Goal: Task Accomplishment & Management: Manage account settings

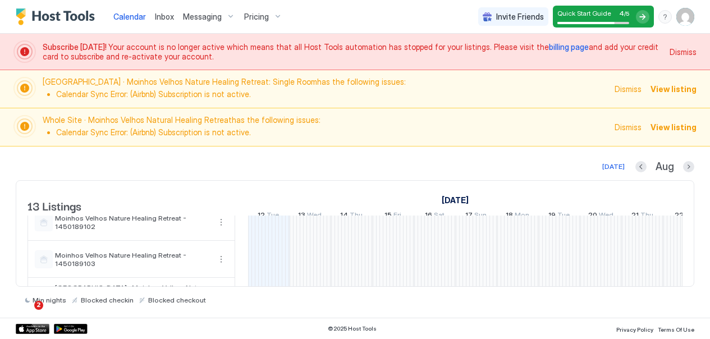
scroll to position [421, 0]
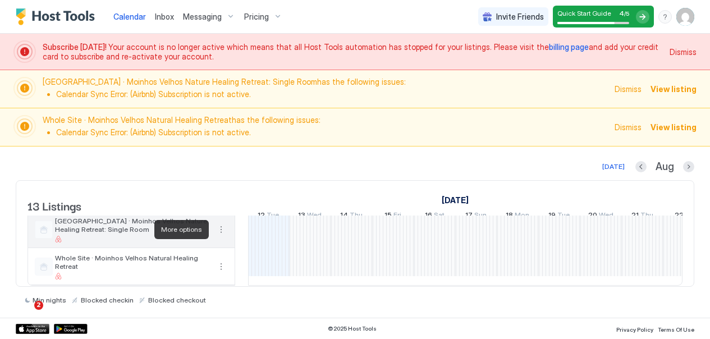
click at [222, 231] on button "More options" at bounding box center [221, 229] width 13 height 13
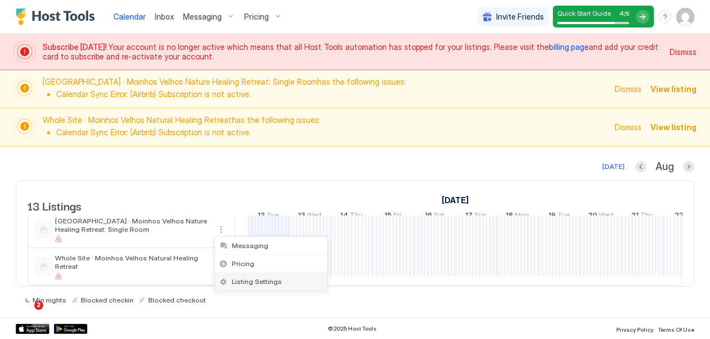
click at [241, 279] on span "Listing Settings" at bounding box center [257, 281] width 50 height 8
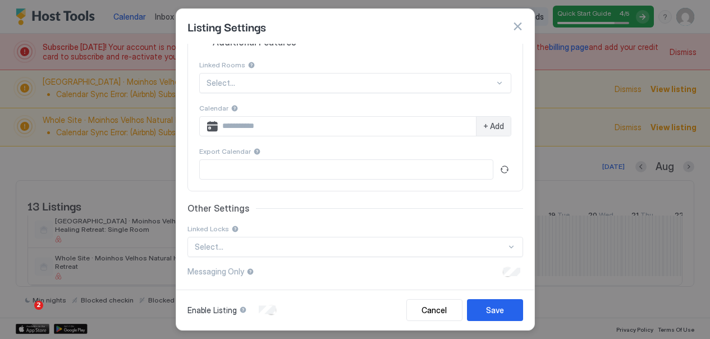
scroll to position [240, 0]
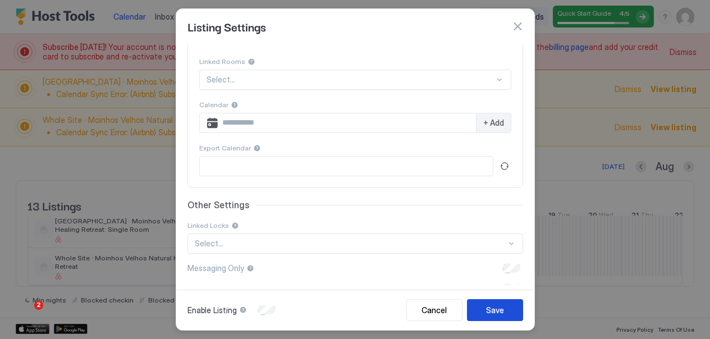
click at [493, 305] on div "Save" at bounding box center [495, 310] width 18 height 12
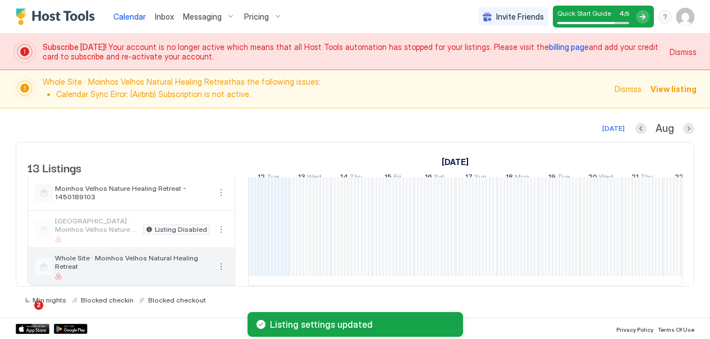
scroll to position [383, 0]
click at [223, 267] on button "More options" at bounding box center [221, 266] width 13 height 13
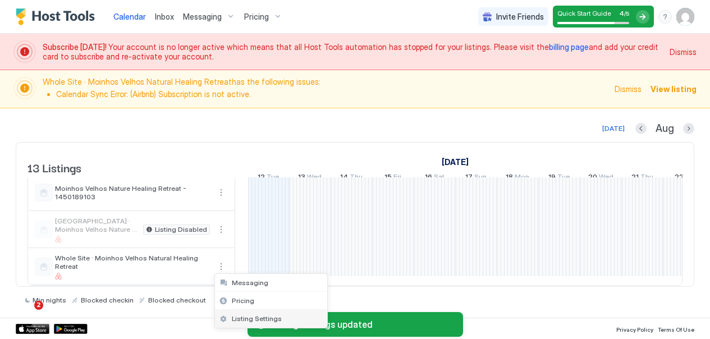
click at [240, 316] on span "Listing Settings" at bounding box center [257, 318] width 50 height 8
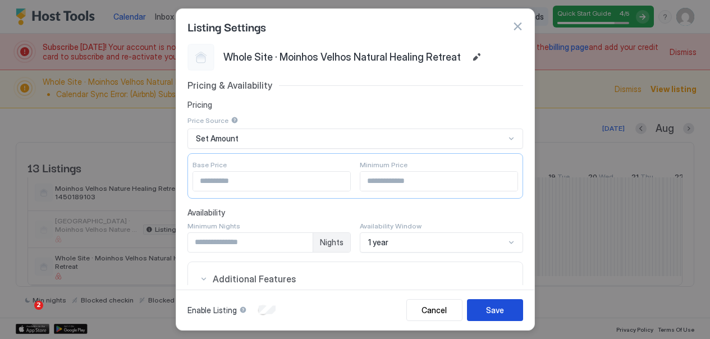
click at [498, 309] on div "Save" at bounding box center [495, 310] width 18 height 12
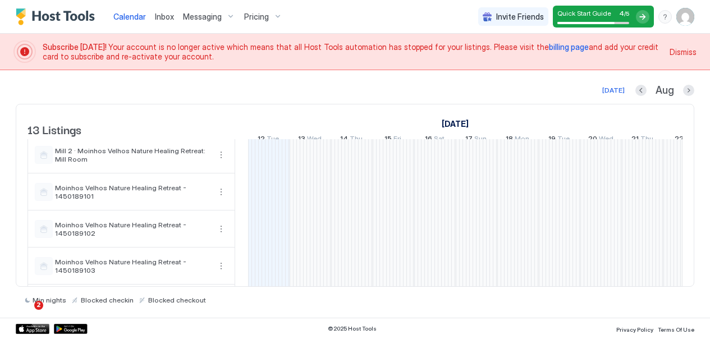
scroll to position [345, 0]
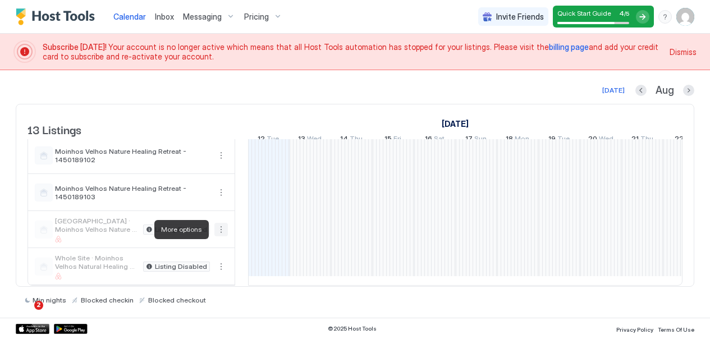
click at [218, 227] on button "More options" at bounding box center [221, 229] width 13 height 13
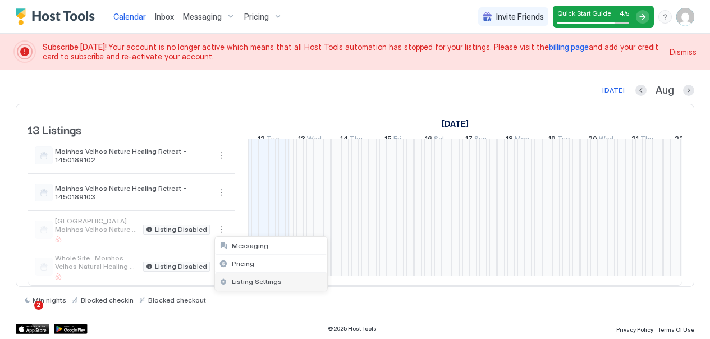
click at [252, 281] on span "Listing Settings" at bounding box center [257, 281] width 50 height 8
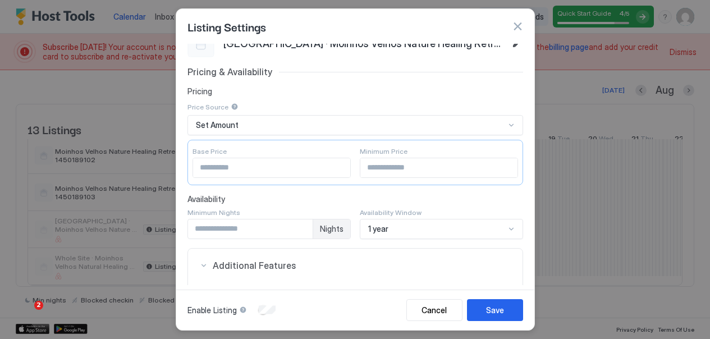
scroll to position [0, 0]
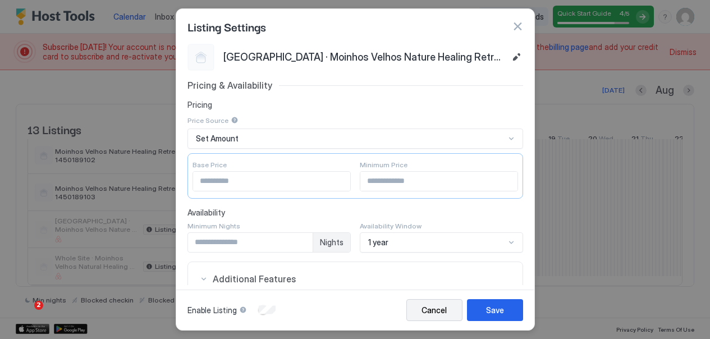
click at [450, 309] on button "Cancel" at bounding box center [435, 310] width 56 height 22
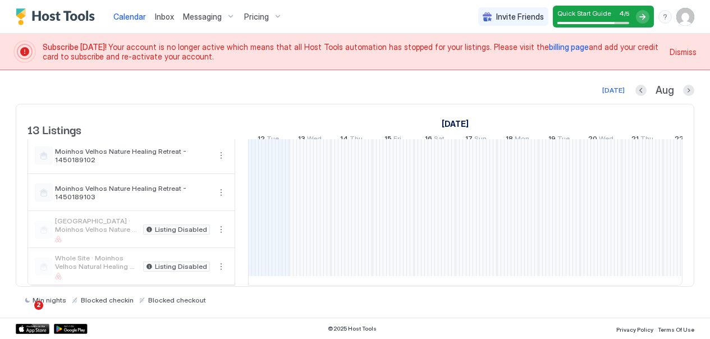
click at [677, 53] on span "Dismiss" at bounding box center [683, 52] width 27 height 12
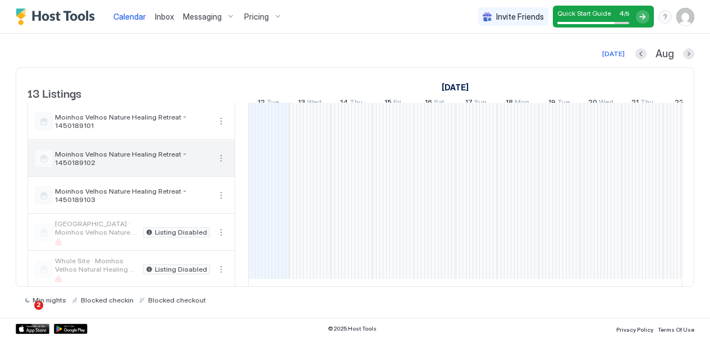
scroll to position [295, 0]
click at [125, 163] on span "Moinhos Velhos Nature Healing Retreat - 1450189102" at bounding box center [132, 159] width 155 height 17
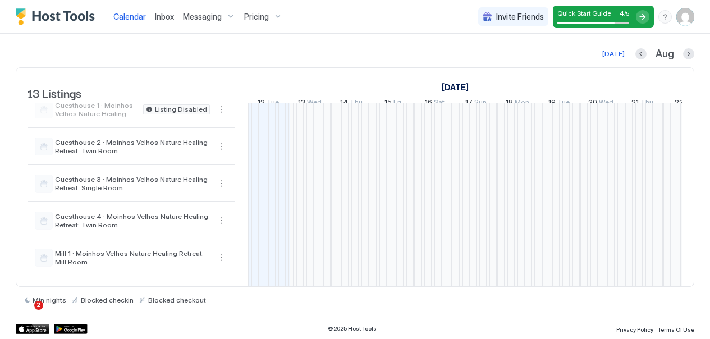
scroll to position [0, 0]
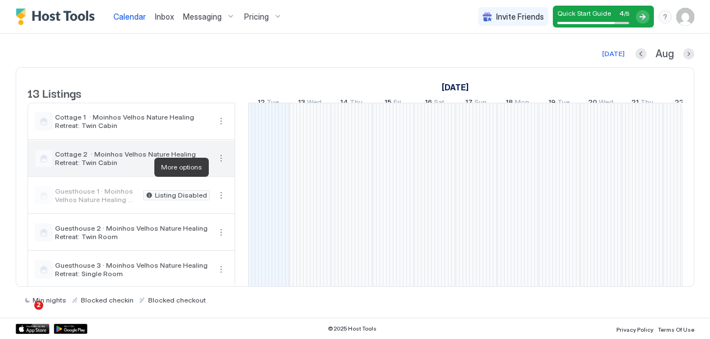
click at [221, 165] on button "More options" at bounding box center [221, 158] width 13 height 13
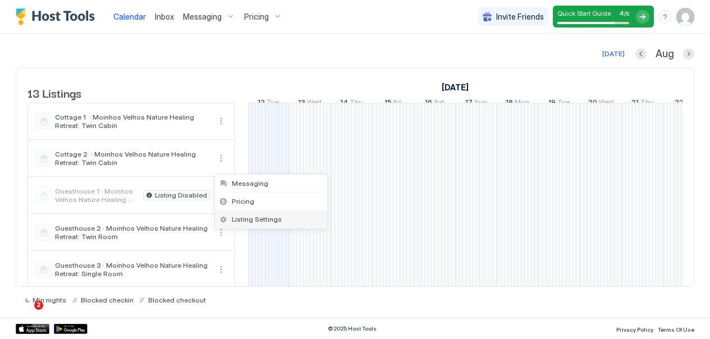
click at [246, 216] on span "Listing Settings" at bounding box center [257, 219] width 50 height 8
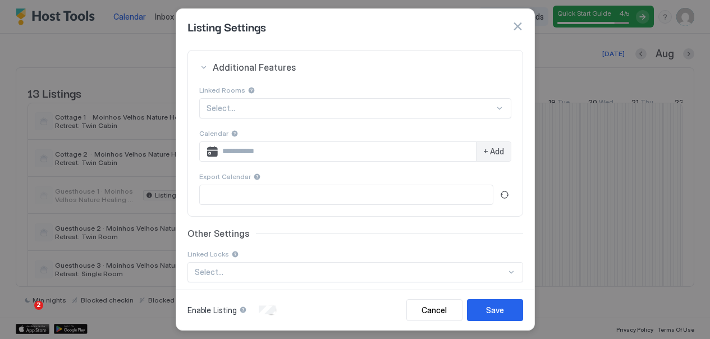
scroll to position [240, 0]
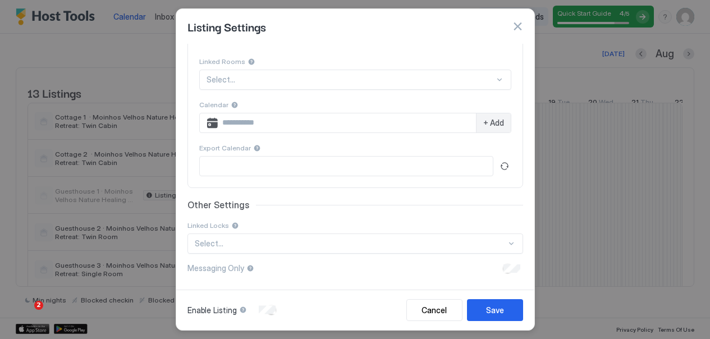
click at [274, 307] on div "Enable Listing" at bounding box center [233, 309] width 91 height 11
click at [442, 311] on div "Cancel" at bounding box center [434, 310] width 25 height 12
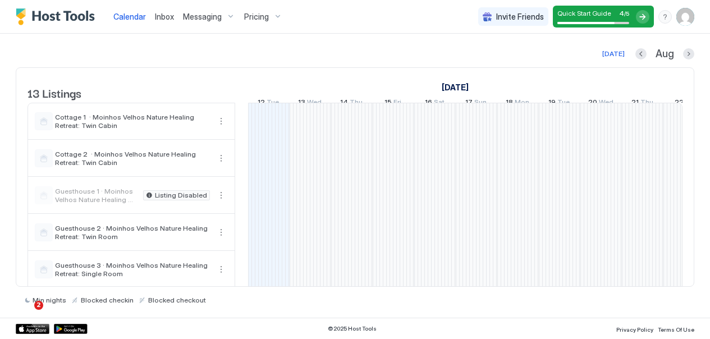
click at [85, 15] on img "Host Tools Logo" at bounding box center [58, 16] width 84 height 17
click at [687, 19] on img "User profile" at bounding box center [686, 17] width 18 height 18
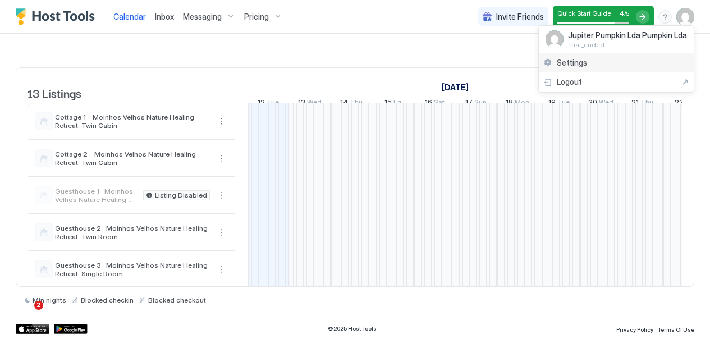
click at [577, 63] on span "Settings" at bounding box center [572, 63] width 30 height 10
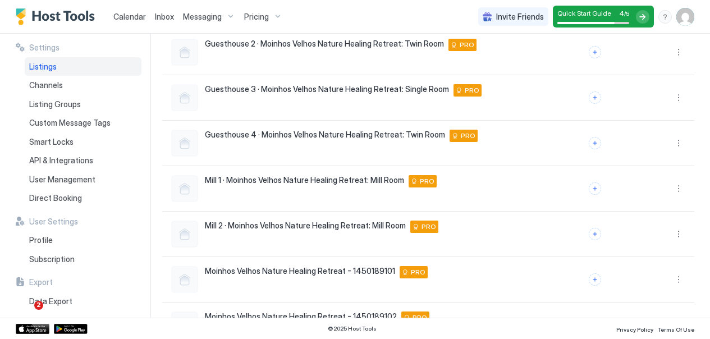
scroll to position [317, 0]
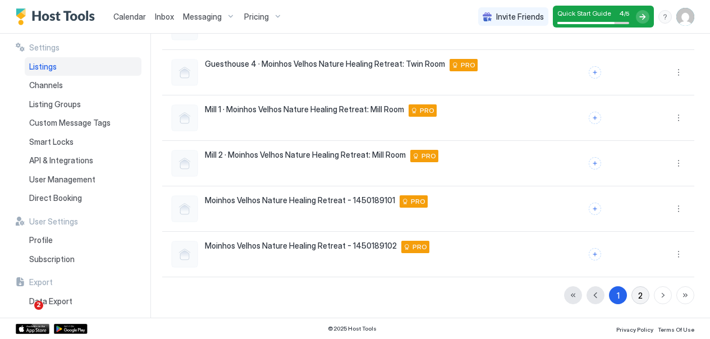
click at [635, 291] on button "2" at bounding box center [641, 295] width 18 height 18
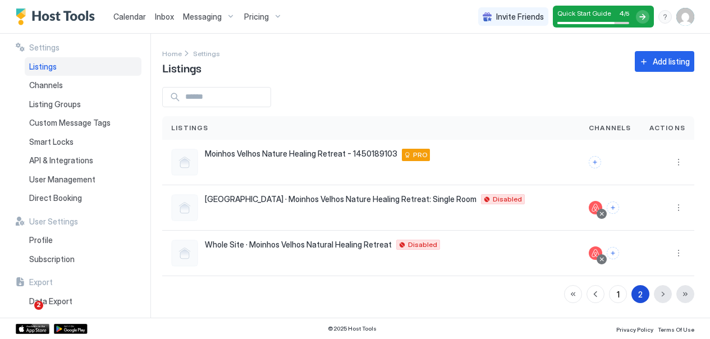
scroll to position [0, 0]
click at [678, 207] on button "More options" at bounding box center [678, 207] width 13 height 13
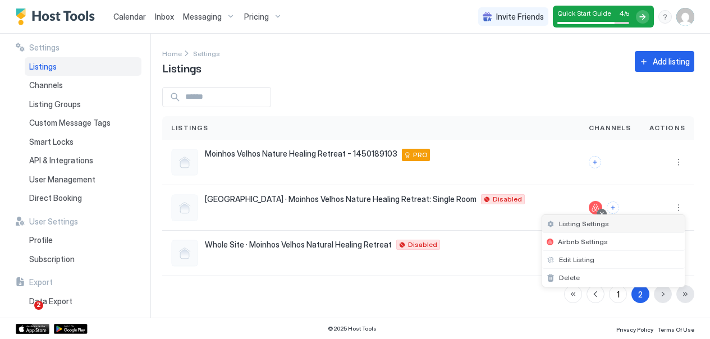
click at [583, 224] on span "Listing Settings" at bounding box center [584, 224] width 50 height 8
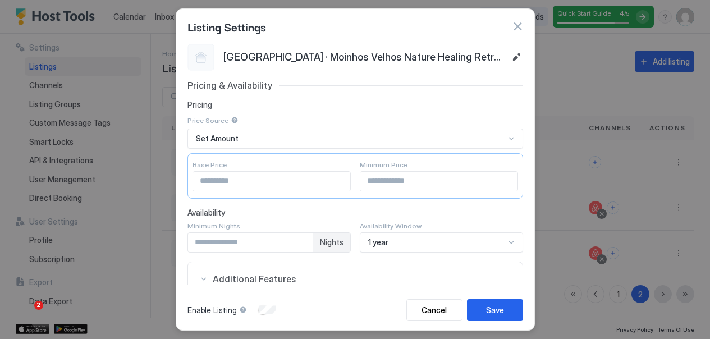
scroll to position [261, 0]
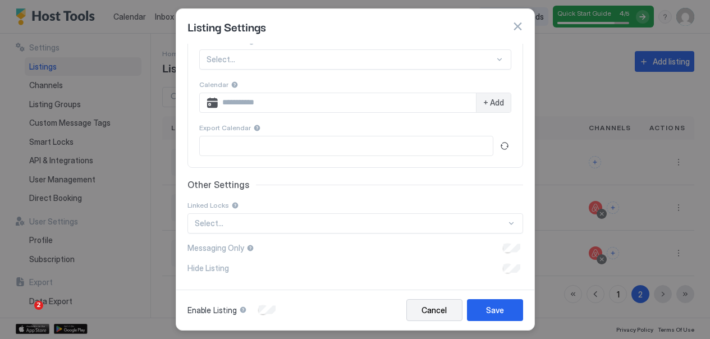
click at [446, 312] on div "Cancel" at bounding box center [434, 310] width 25 height 12
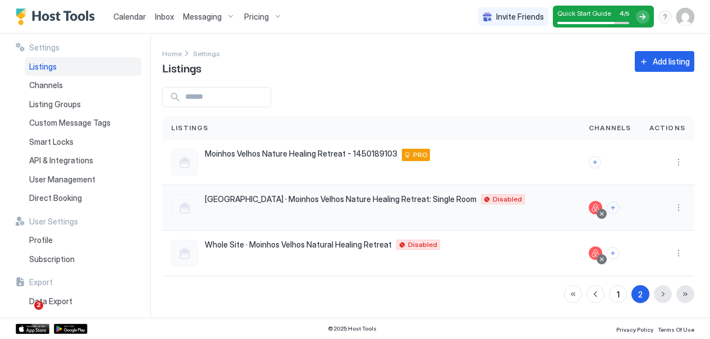
click at [604, 214] on div at bounding box center [602, 214] width 6 height 6
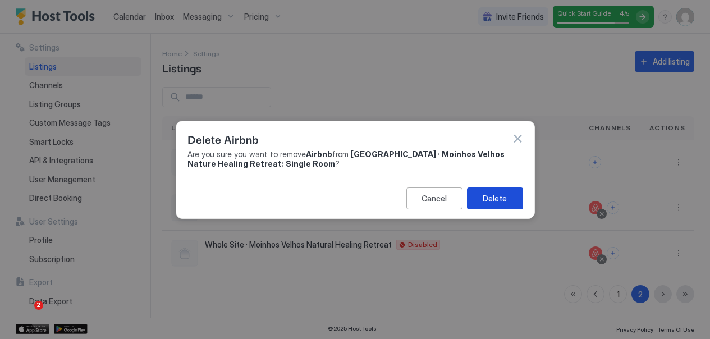
click at [509, 198] on button "Delete" at bounding box center [495, 199] width 56 height 22
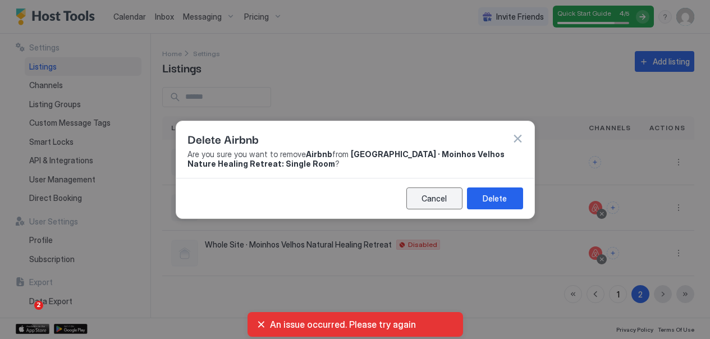
click at [443, 199] on div "Cancel" at bounding box center [434, 199] width 25 height 12
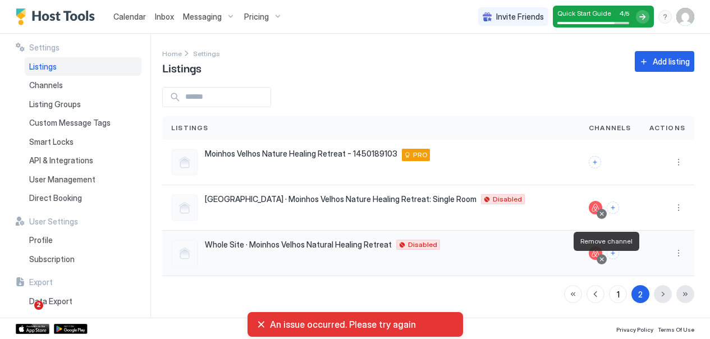
click at [605, 259] on div at bounding box center [602, 260] width 6 height 6
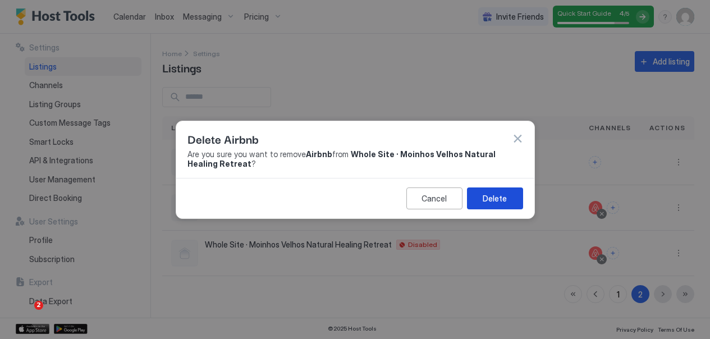
click at [494, 199] on div "Delete" at bounding box center [495, 199] width 24 height 12
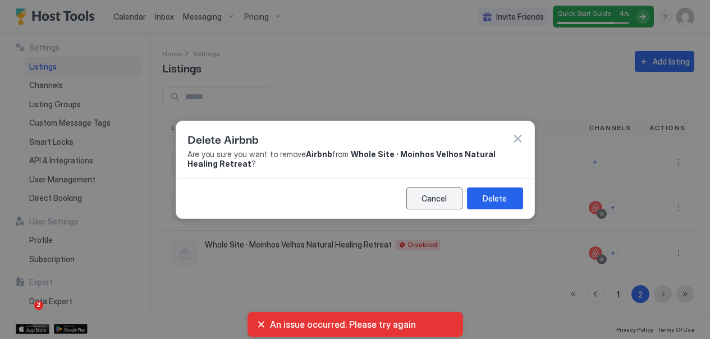
click at [437, 194] on div "Cancel" at bounding box center [434, 199] width 25 height 12
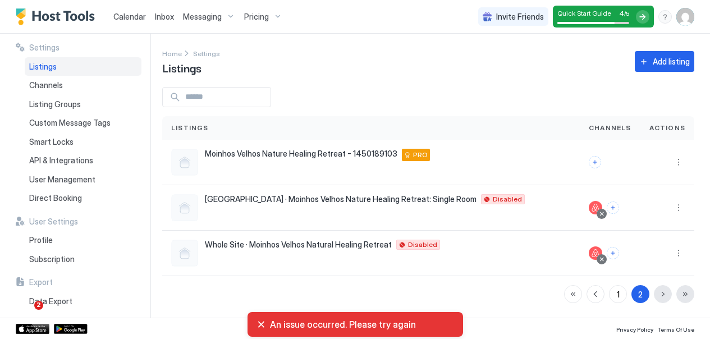
click at [690, 14] on img "User profile" at bounding box center [686, 17] width 18 height 18
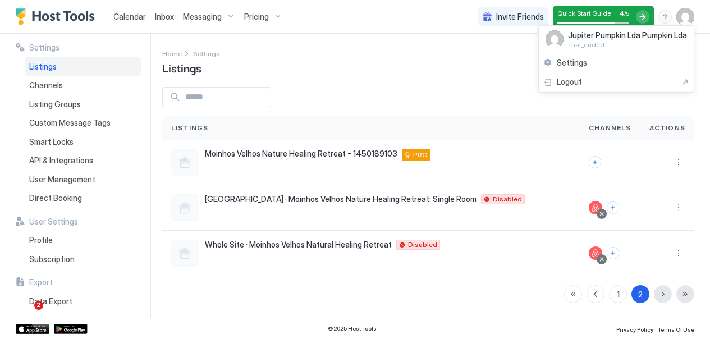
click at [678, 208] on div at bounding box center [355, 169] width 710 height 339
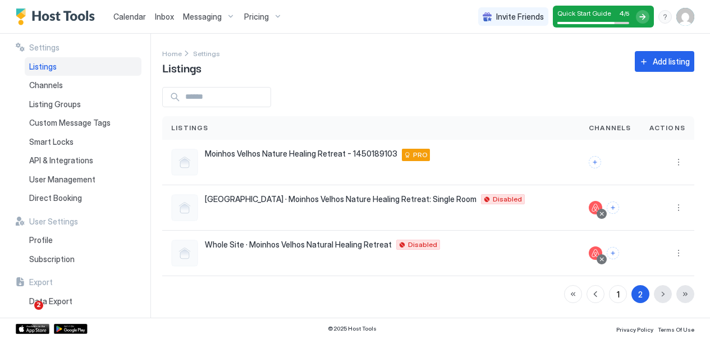
click at [678, 208] on button "More options" at bounding box center [678, 207] width 13 height 13
click at [572, 238] on span "Airbnb Settings" at bounding box center [583, 242] width 50 height 8
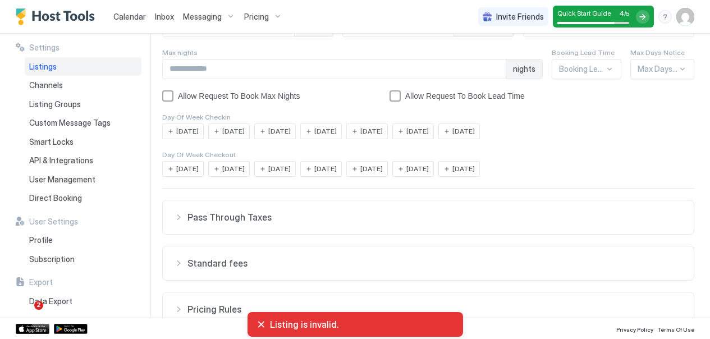
scroll to position [308, 0]
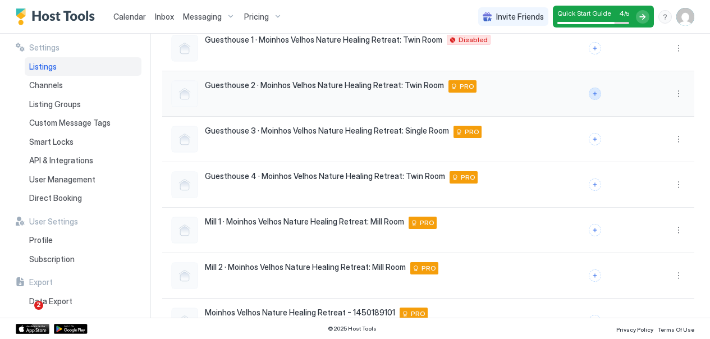
scroll to position [317, 0]
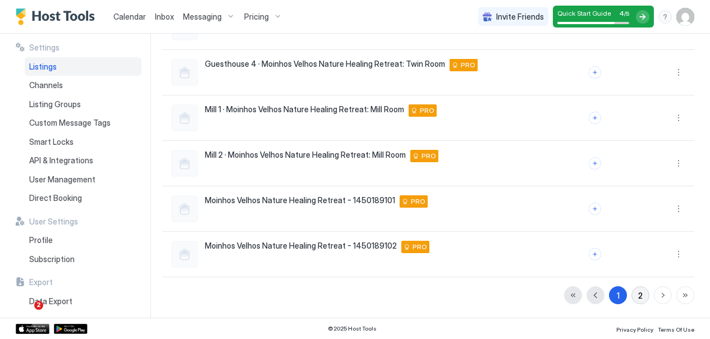
click at [641, 292] on div "2" at bounding box center [641, 296] width 4 height 12
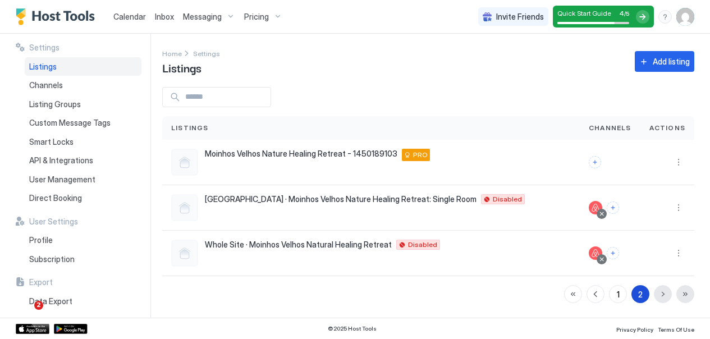
scroll to position [0, 0]
click at [604, 213] on div at bounding box center [602, 214] width 6 height 6
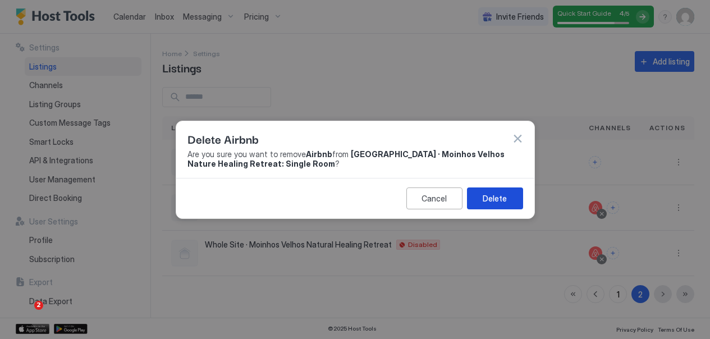
click at [498, 192] on button "Delete" at bounding box center [495, 199] width 56 height 22
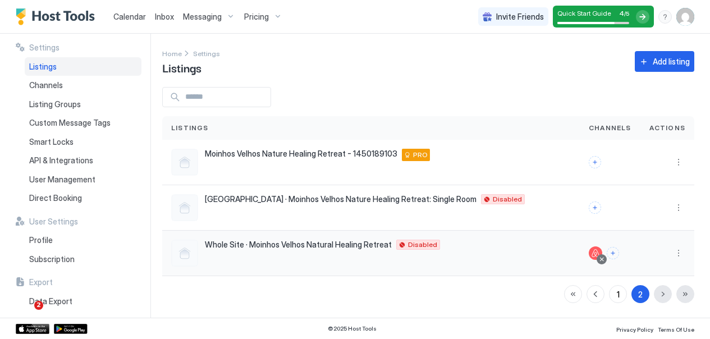
click at [604, 259] on div at bounding box center [602, 260] width 6 height 6
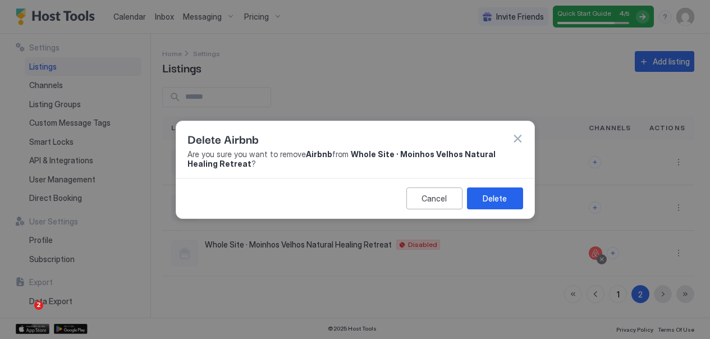
click at [464, 94] on div at bounding box center [355, 169] width 710 height 339
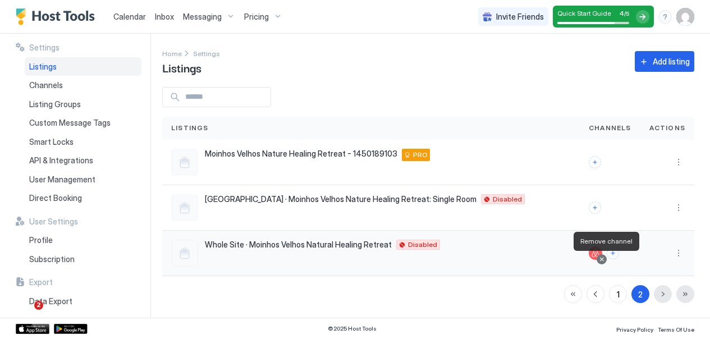
click at [605, 261] on div at bounding box center [602, 260] width 6 height 6
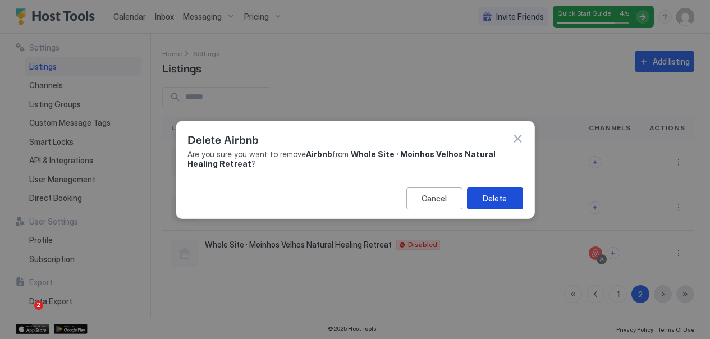
click at [502, 197] on div "Delete" at bounding box center [495, 199] width 24 height 12
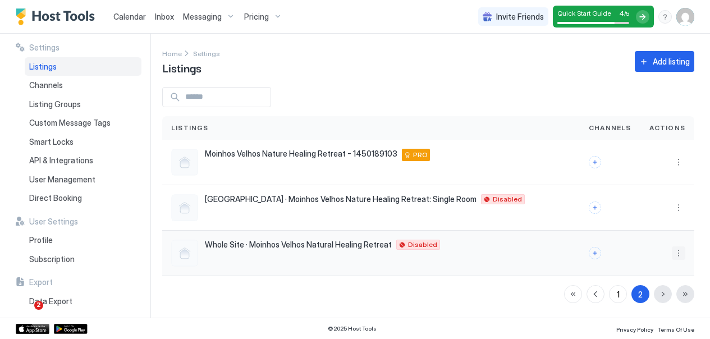
click at [679, 252] on button "More options" at bounding box center [678, 253] width 13 height 13
click at [432, 97] on div at bounding box center [355, 169] width 710 height 339
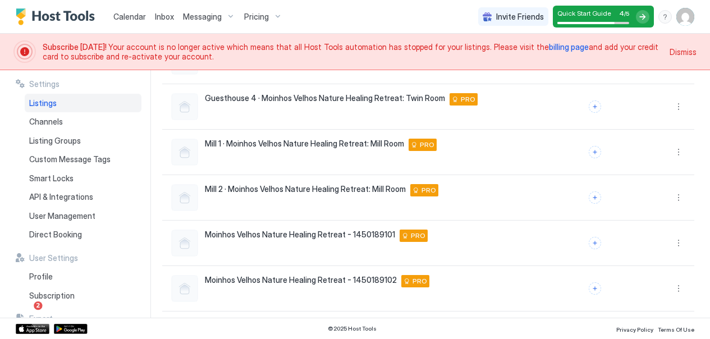
scroll to position [354, 0]
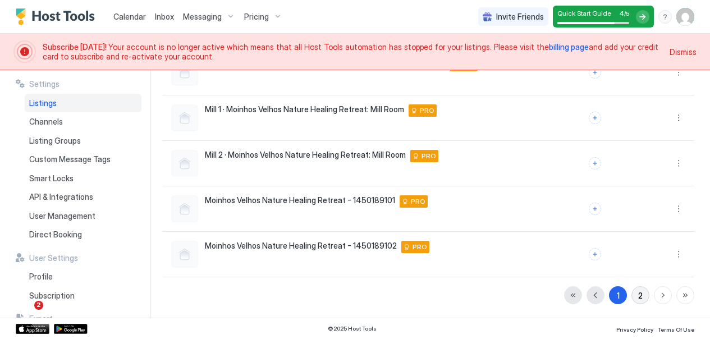
click at [641, 290] on div "2" at bounding box center [641, 296] width 4 height 12
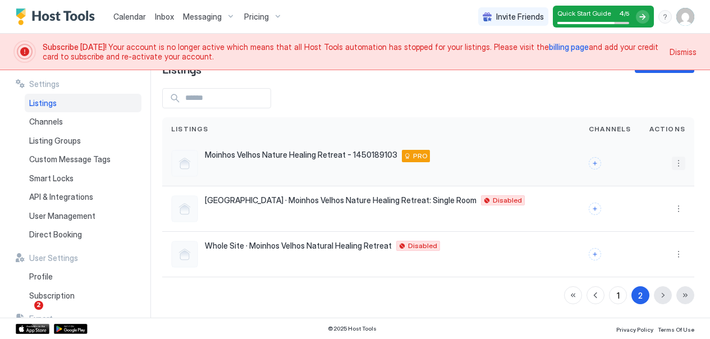
click at [678, 159] on button "More options" at bounding box center [678, 163] width 13 height 13
click at [574, 182] on span "Listing Settings" at bounding box center [584, 179] width 50 height 8
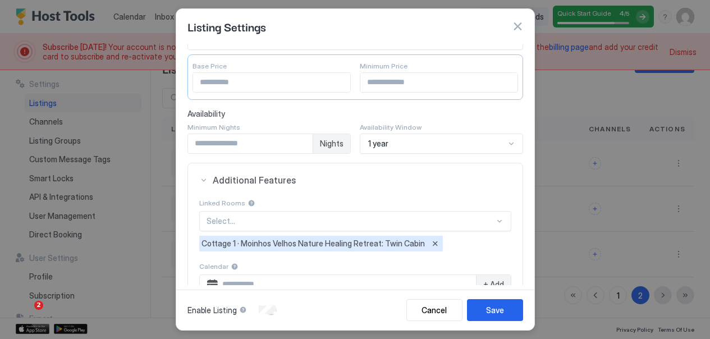
scroll to position [261, 0]
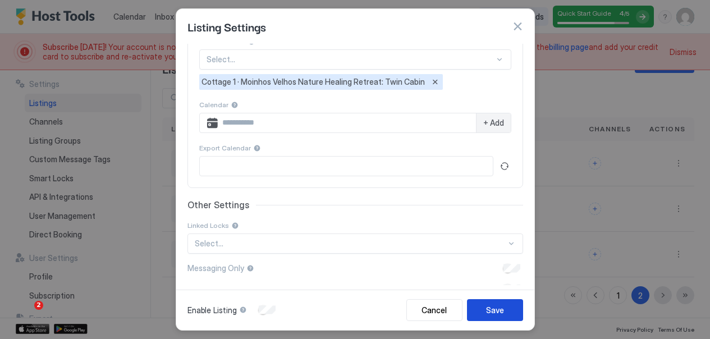
click at [486, 306] on div "Save" at bounding box center [495, 310] width 18 height 12
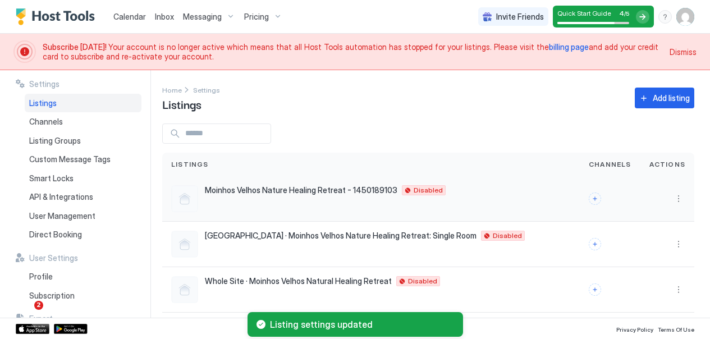
scroll to position [35, 0]
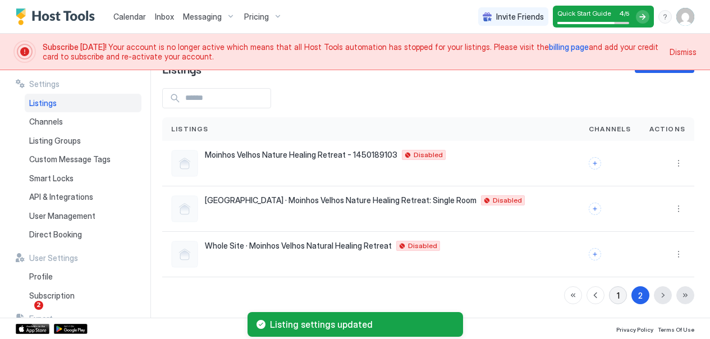
click at [614, 289] on button "1" at bounding box center [618, 295] width 18 height 18
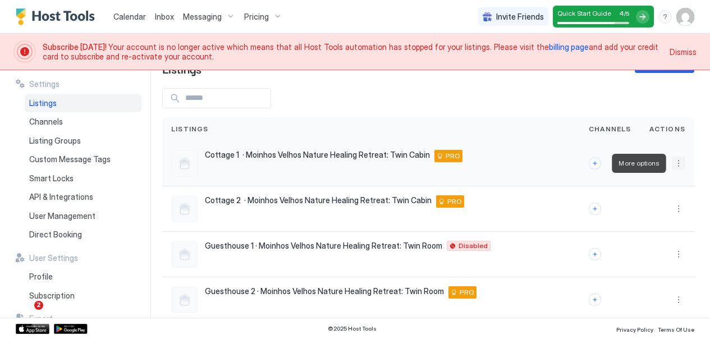
click at [680, 162] on button "More options" at bounding box center [678, 163] width 13 height 13
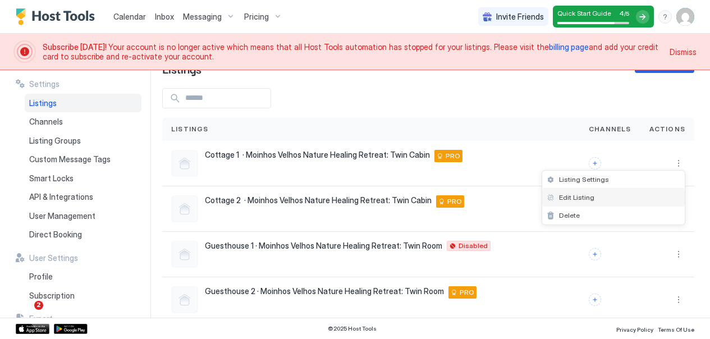
click at [570, 198] on span "Edit Listing" at bounding box center [576, 197] width 35 height 8
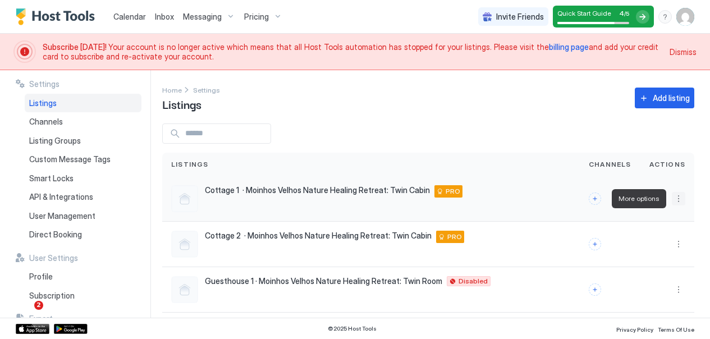
click at [677, 200] on button "More options" at bounding box center [678, 198] width 13 height 13
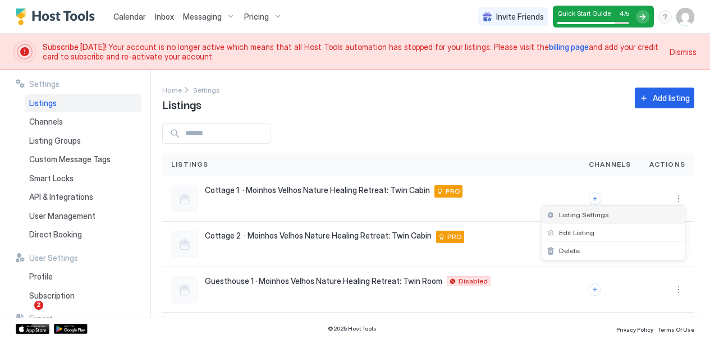
click at [580, 215] on span "Listing Settings" at bounding box center [584, 215] width 50 height 8
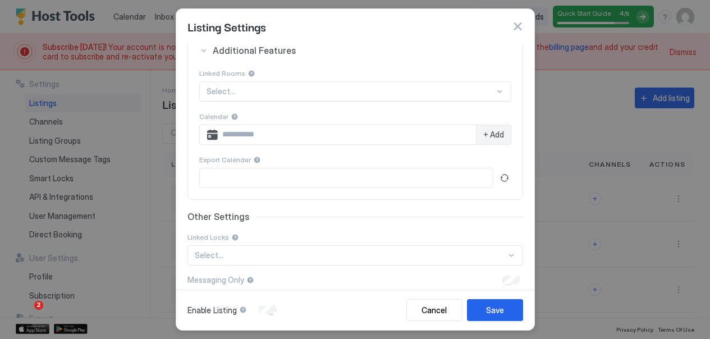
scroll to position [240, 0]
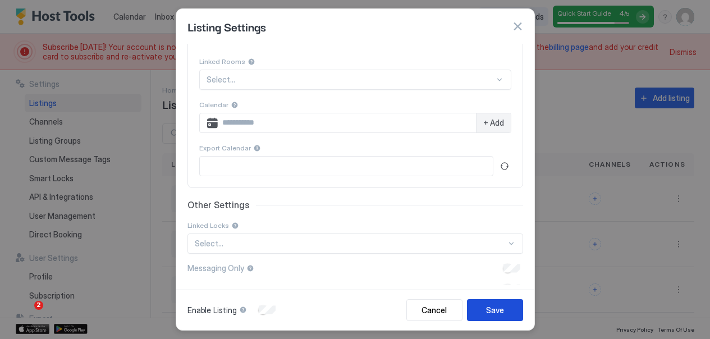
click at [491, 307] on div "Save" at bounding box center [495, 310] width 18 height 12
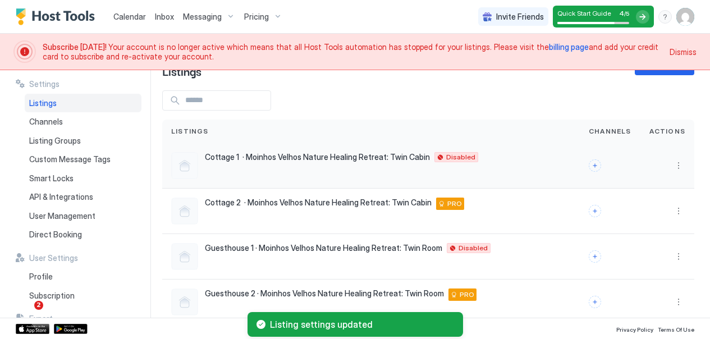
scroll to position [35, 0]
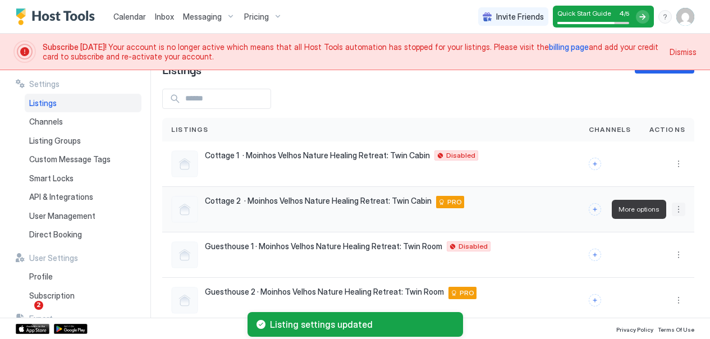
click at [678, 207] on button "More options" at bounding box center [678, 209] width 13 height 13
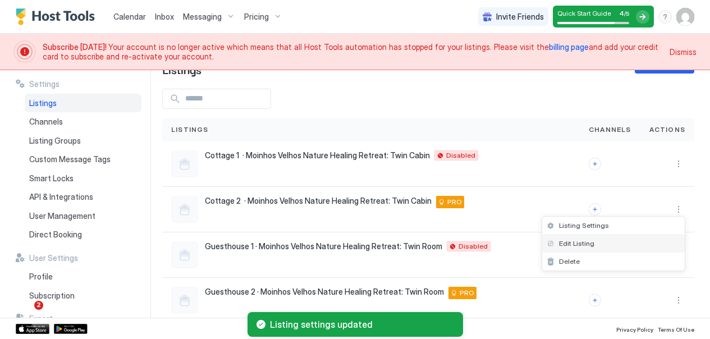
click at [582, 244] on span "Edit Listing" at bounding box center [576, 243] width 35 height 8
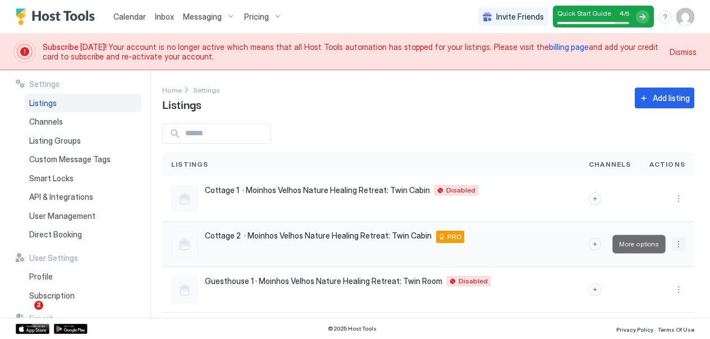
click at [682, 243] on button "More options" at bounding box center [678, 244] width 13 height 13
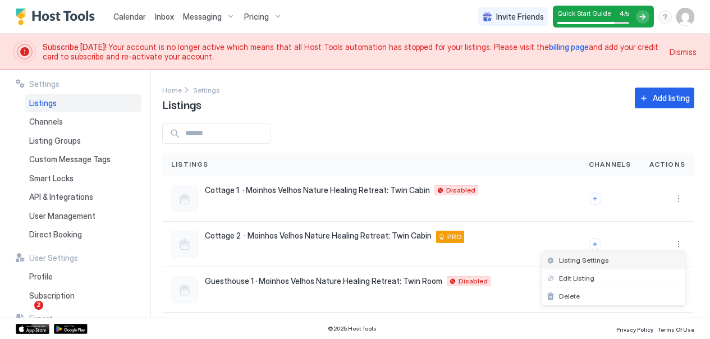
click at [591, 261] on span "Listing Settings" at bounding box center [584, 260] width 50 height 8
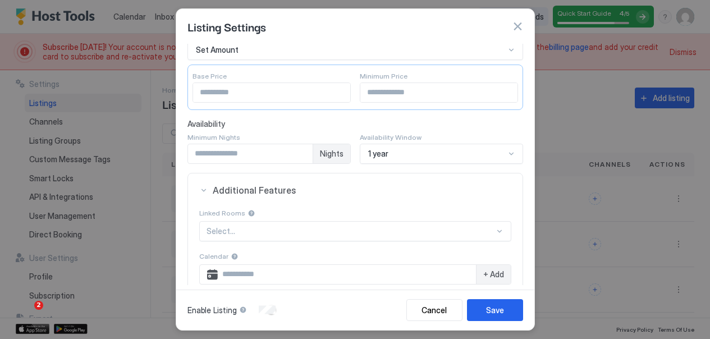
scroll to position [240, 0]
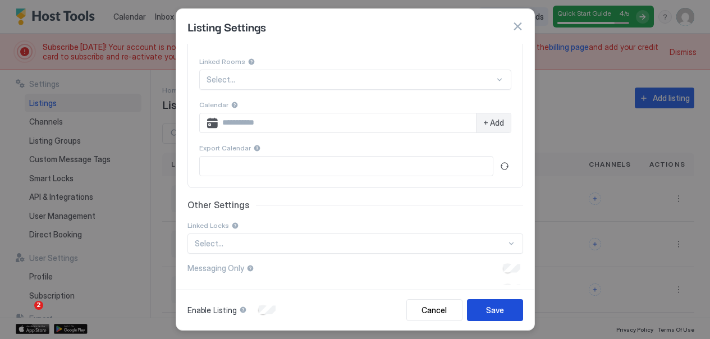
click at [499, 313] on div "Save" at bounding box center [495, 310] width 18 height 12
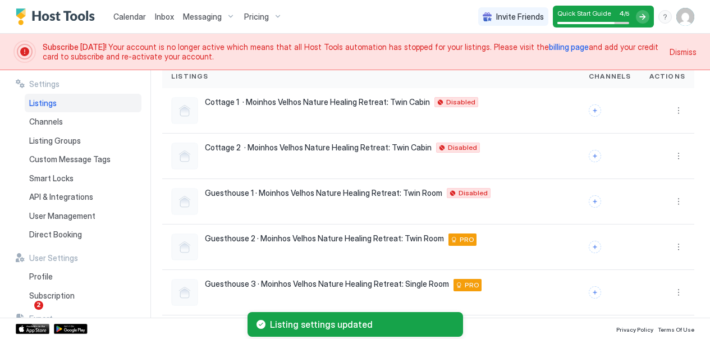
scroll to position [138, 0]
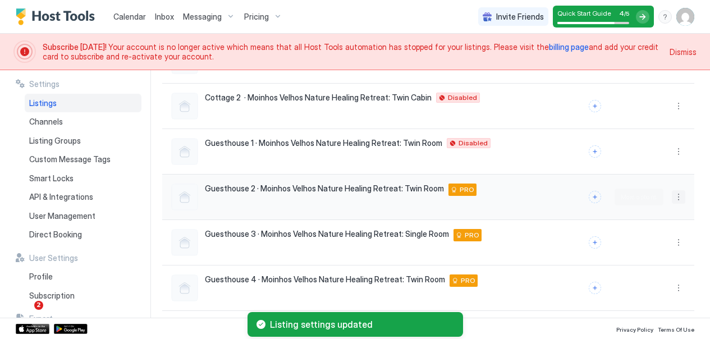
click at [678, 194] on button "More options" at bounding box center [678, 196] width 13 height 13
click at [585, 210] on span "Listing Settings" at bounding box center [584, 213] width 50 height 8
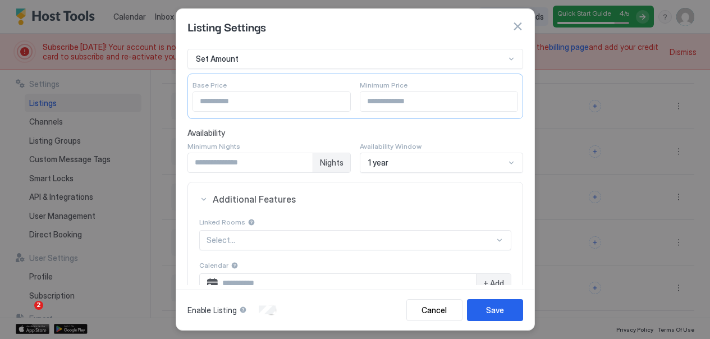
scroll to position [87, 0]
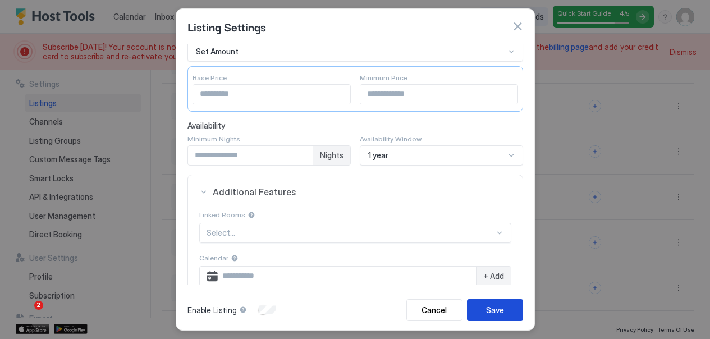
click at [494, 309] on div "Save" at bounding box center [495, 310] width 18 height 12
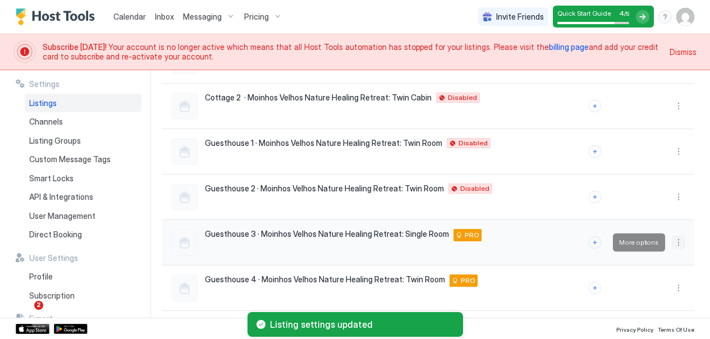
click at [678, 243] on button "More options" at bounding box center [678, 242] width 13 height 13
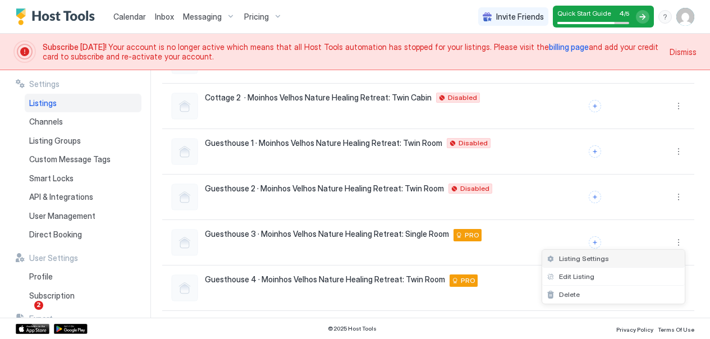
click at [587, 258] on span "Listing Settings" at bounding box center [584, 258] width 50 height 8
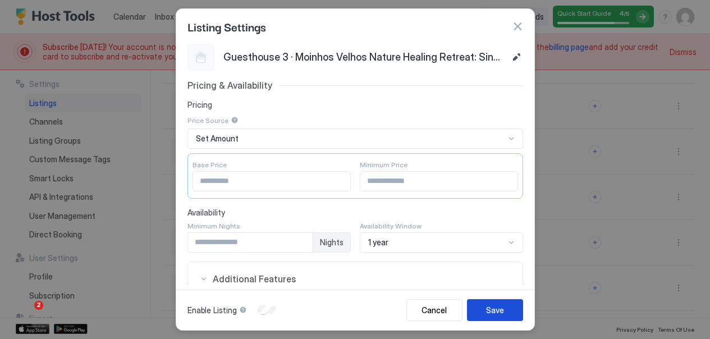
click at [490, 306] on div "Save" at bounding box center [495, 310] width 18 height 12
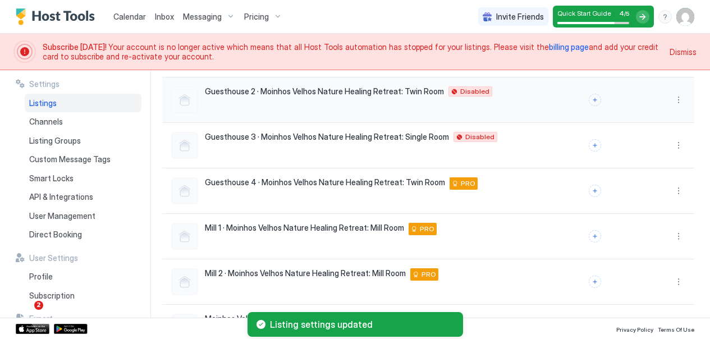
scroll to position [237, 0]
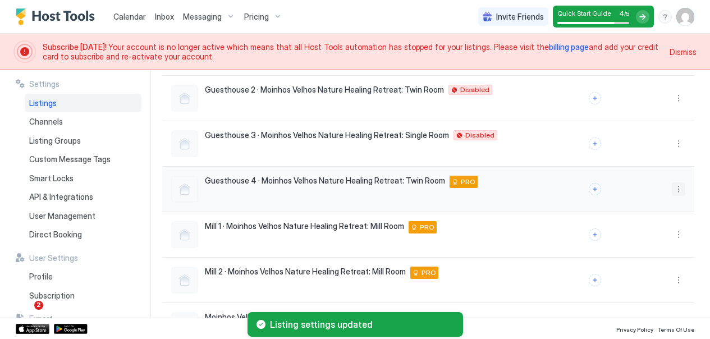
click at [683, 184] on button "More options" at bounding box center [678, 189] width 13 height 13
click at [586, 202] on span "Listing Settings" at bounding box center [584, 205] width 50 height 8
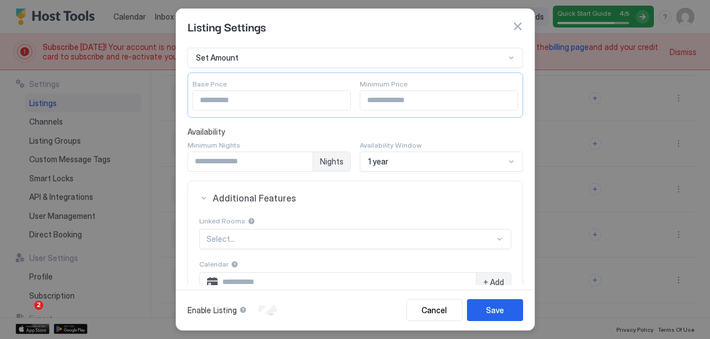
scroll to position [104, 0]
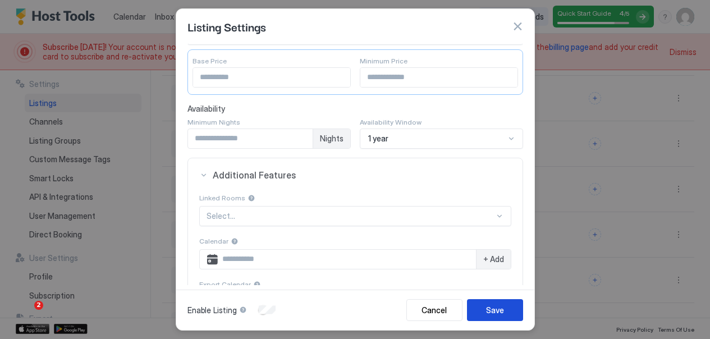
click at [499, 308] on div "Save" at bounding box center [495, 310] width 18 height 12
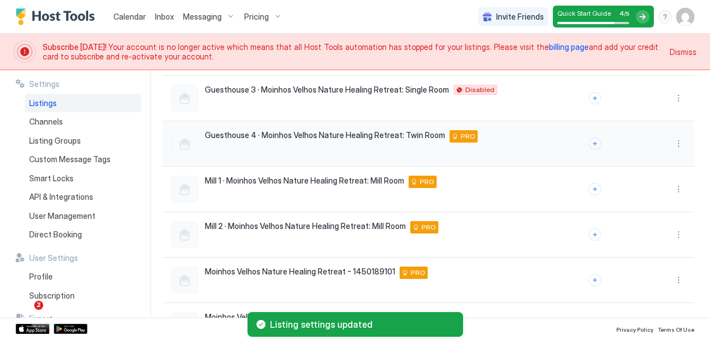
scroll to position [277, 0]
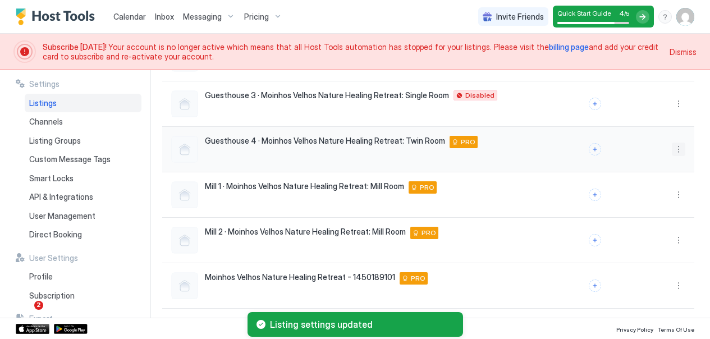
click at [678, 147] on button "More options" at bounding box center [678, 149] width 13 height 13
click at [585, 165] on span "Listing Settings" at bounding box center [584, 165] width 50 height 8
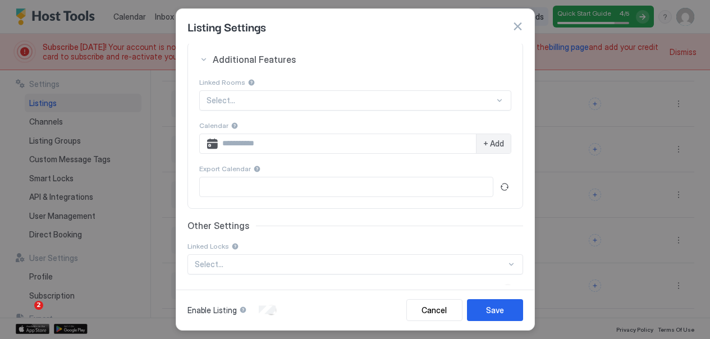
scroll to position [240, 0]
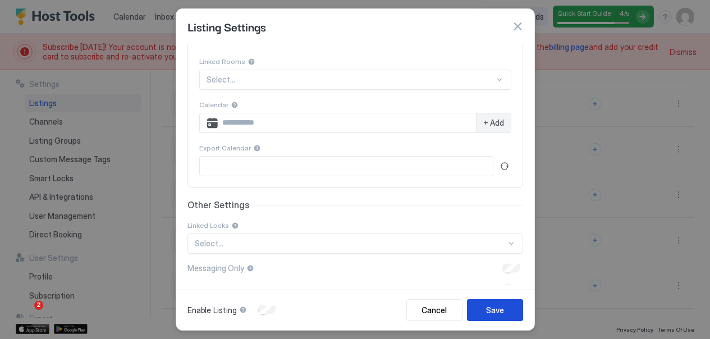
click at [490, 305] on div "Save" at bounding box center [495, 310] width 18 height 12
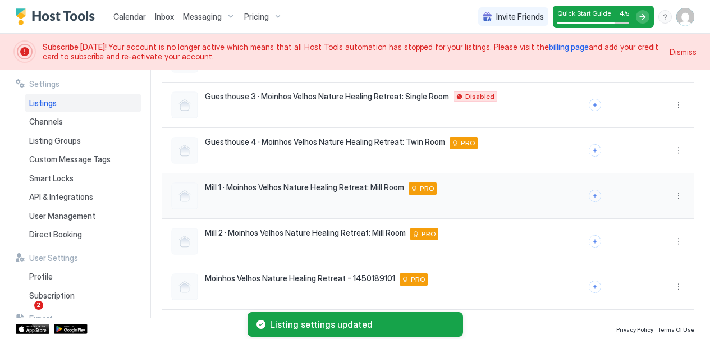
scroll to position [279, 0]
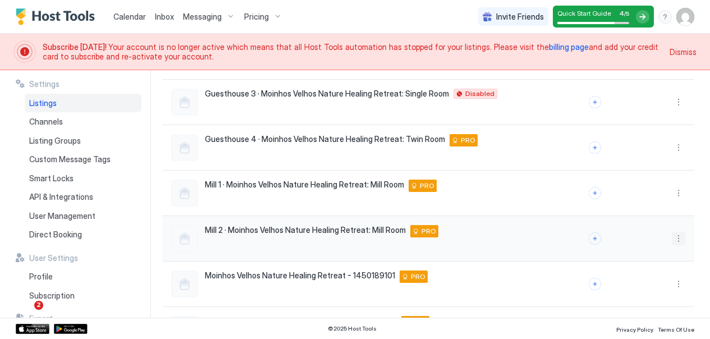
click at [679, 240] on button "More options" at bounding box center [678, 238] width 13 height 13
click at [581, 252] on span "Listing Settings" at bounding box center [584, 254] width 50 height 8
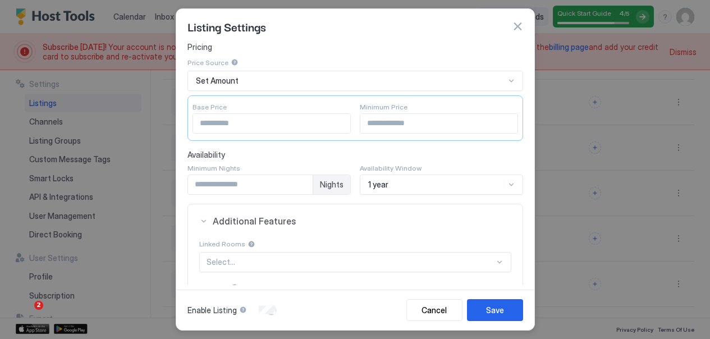
scroll to position [80, 0]
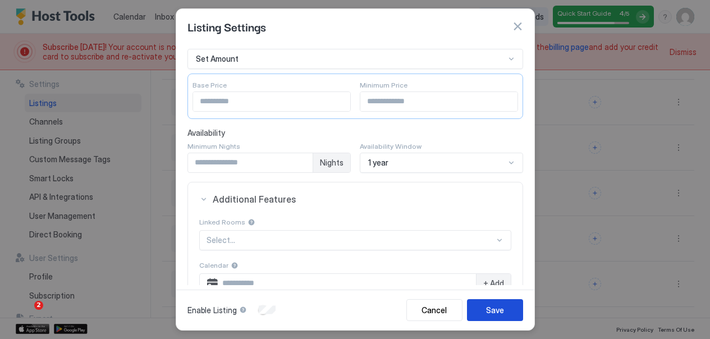
click at [496, 312] on div "Save" at bounding box center [495, 310] width 18 height 12
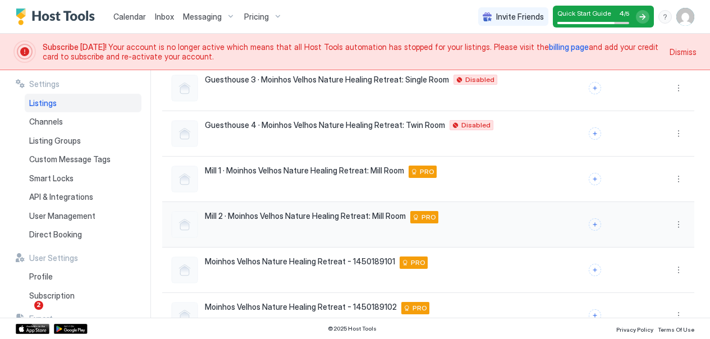
scroll to position [354, 0]
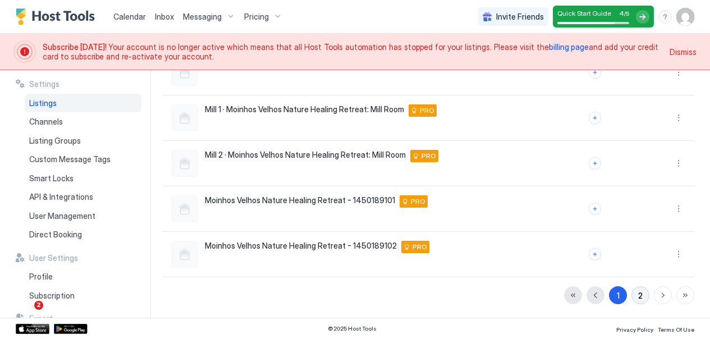
click at [640, 291] on div "2" at bounding box center [641, 296] width 4 height 12
